Goal: Task Accomplishment & Management: Manage account settings

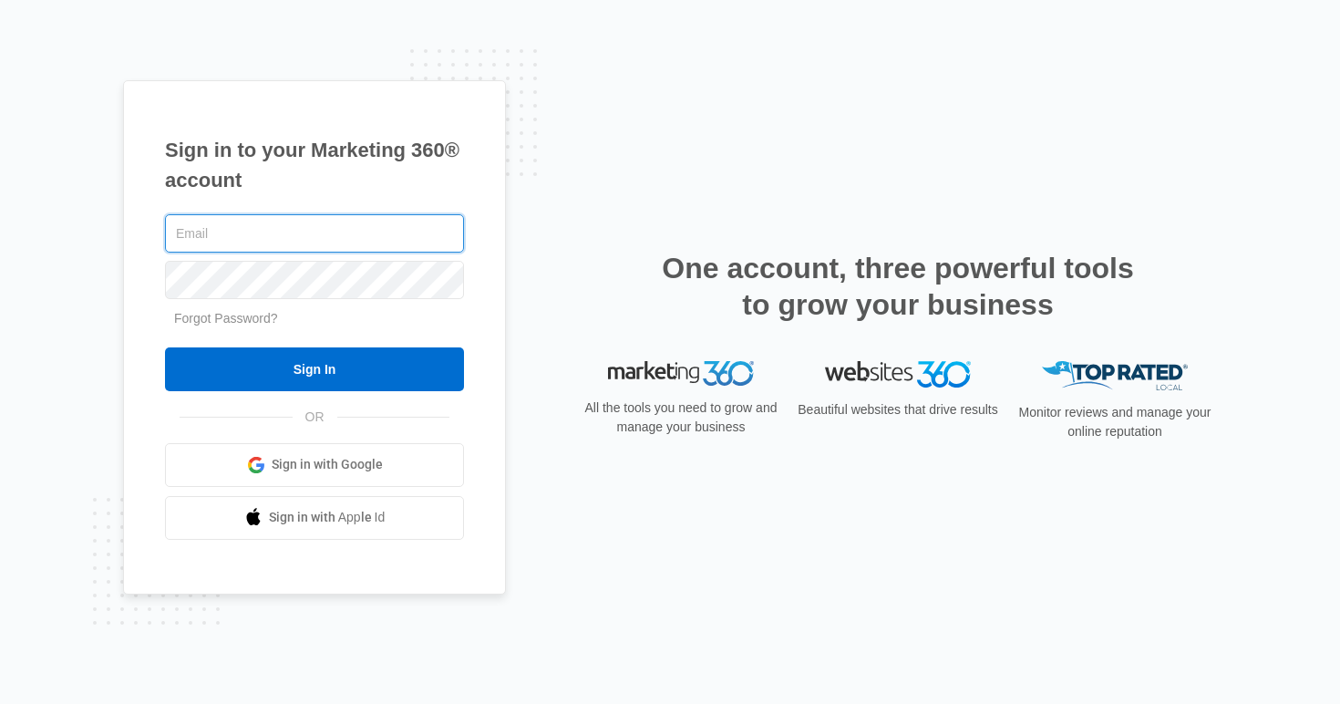
click at [308, 239] on input "text" at bounding box center [314, 233] width 299 height 38
type input "[EMAIL_ADDRESS][PERSON_NAME][DOMAIN_NAME]"
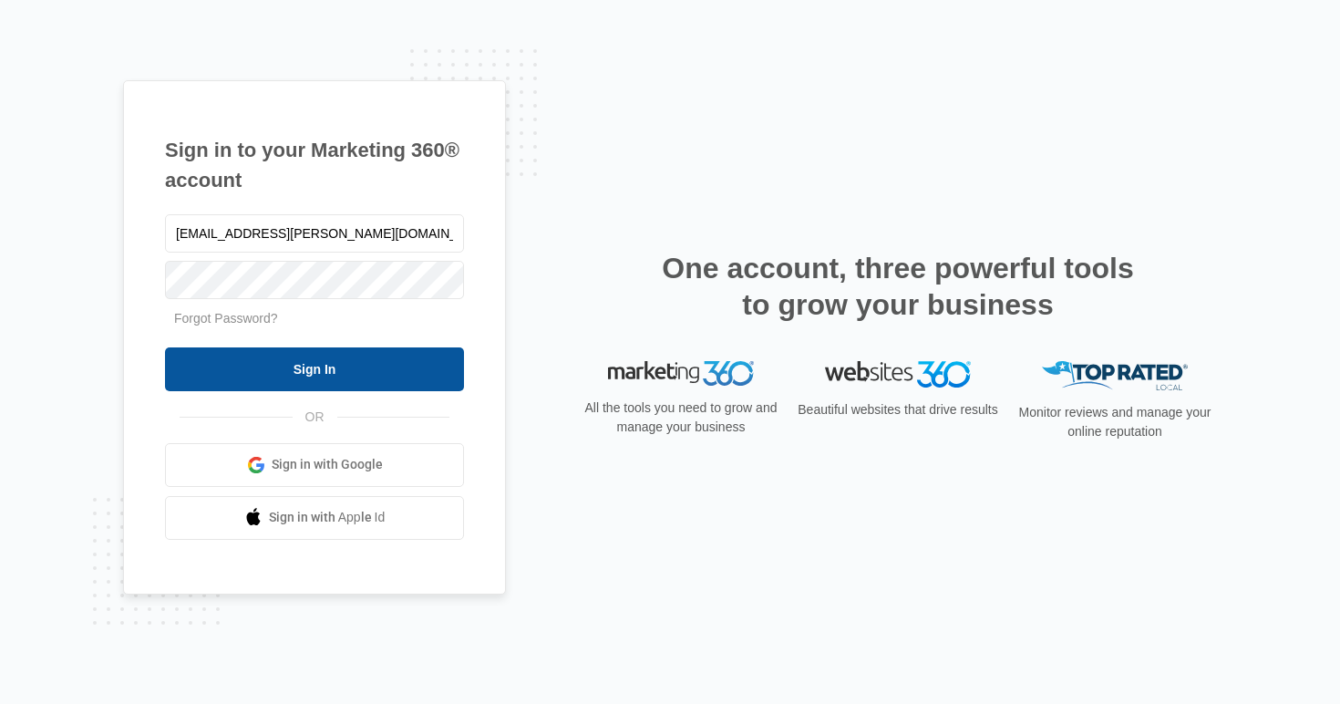
click at [246, 379] on input "Sign In" at bounding box center [314, 369] width 299 height 44
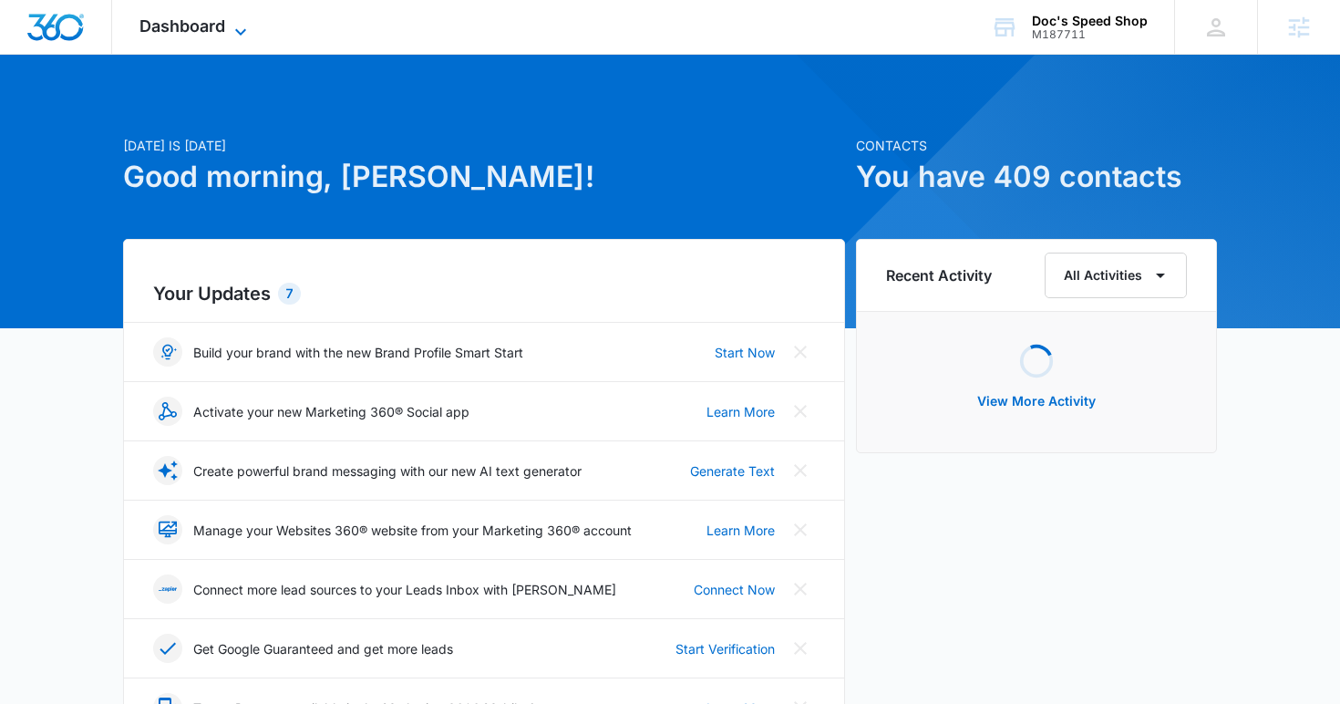
click at [222, 26] on span "Dashboard" at bounding box center [182, 25] width 86 height 19
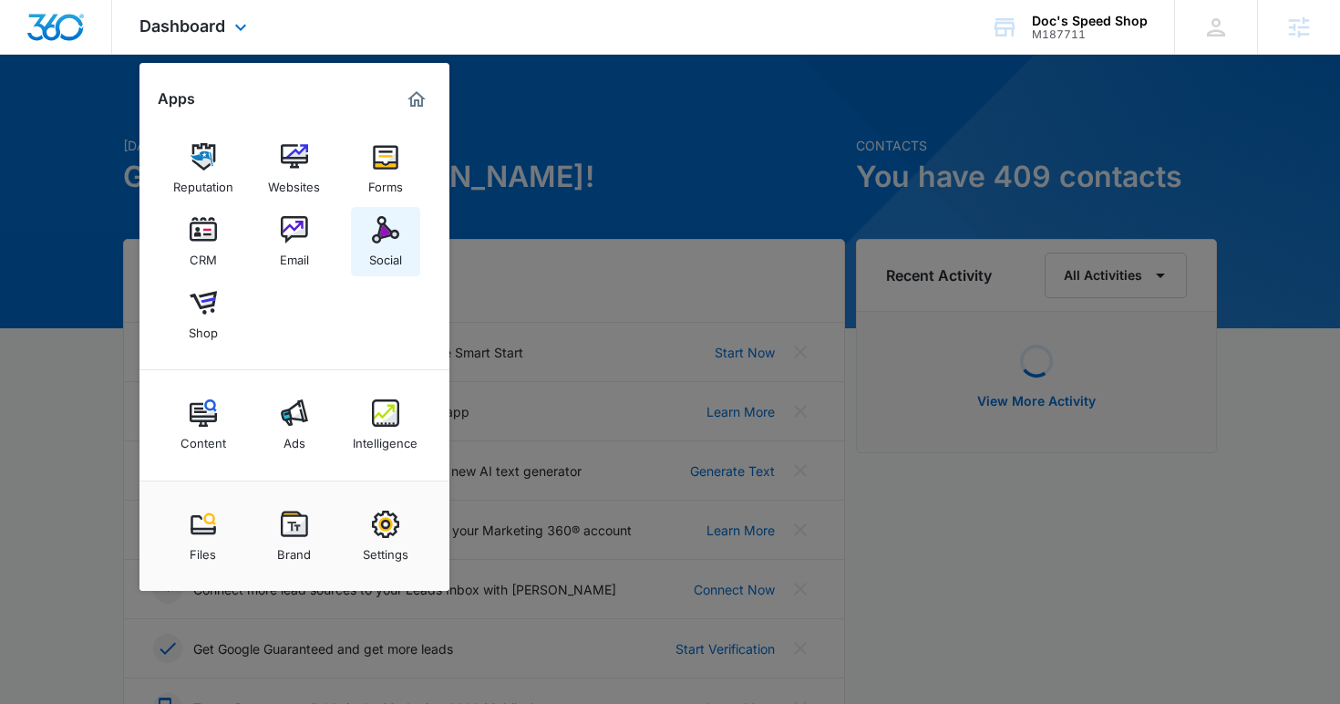
click at [376, 242] on img at bounding box center [385, 229] width 27 height 27
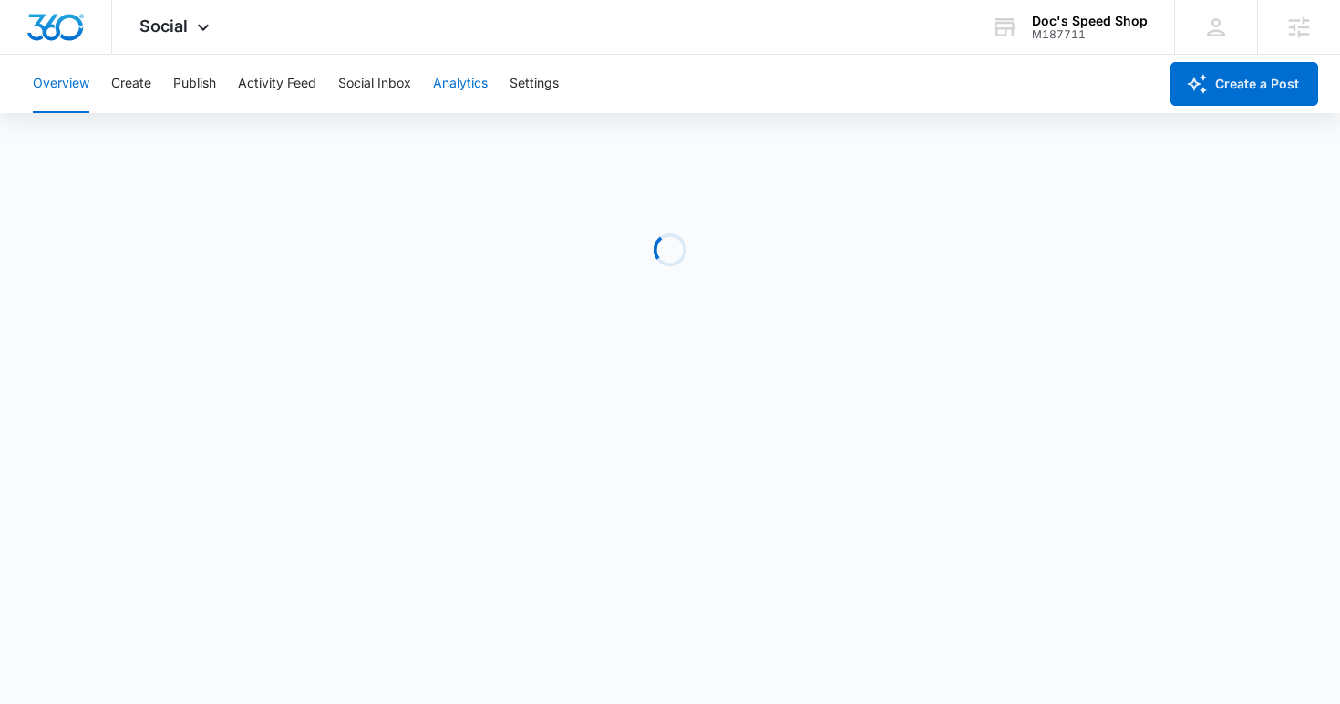
click at [459, 83] on button "Analytics" at bounding box center [460, 84] width 55 height 58
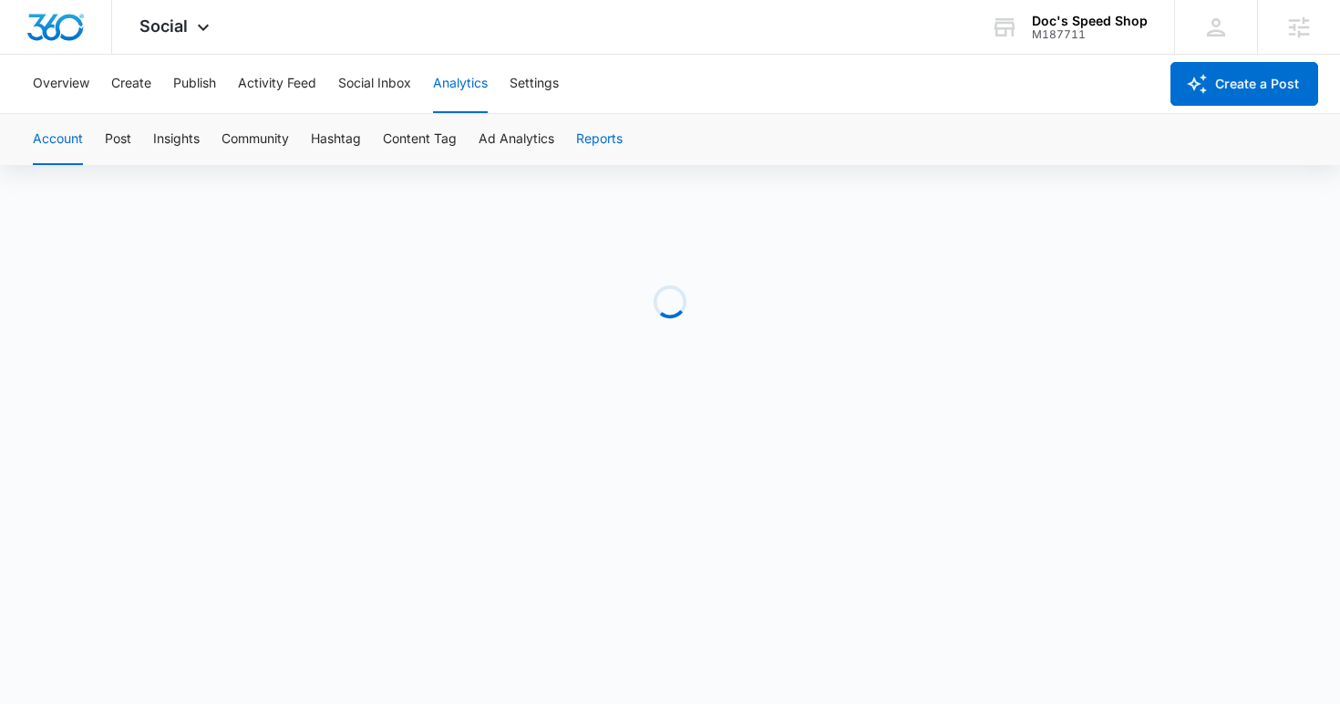
click at [582, 148] on button "Reports" at bounding box center [599, 139] width 46 height 51
click at [585, 147] on button "Reports" at bounding box center [599, 139] width 46 height 51
